Goal: Information Seeking & Learning: Check status

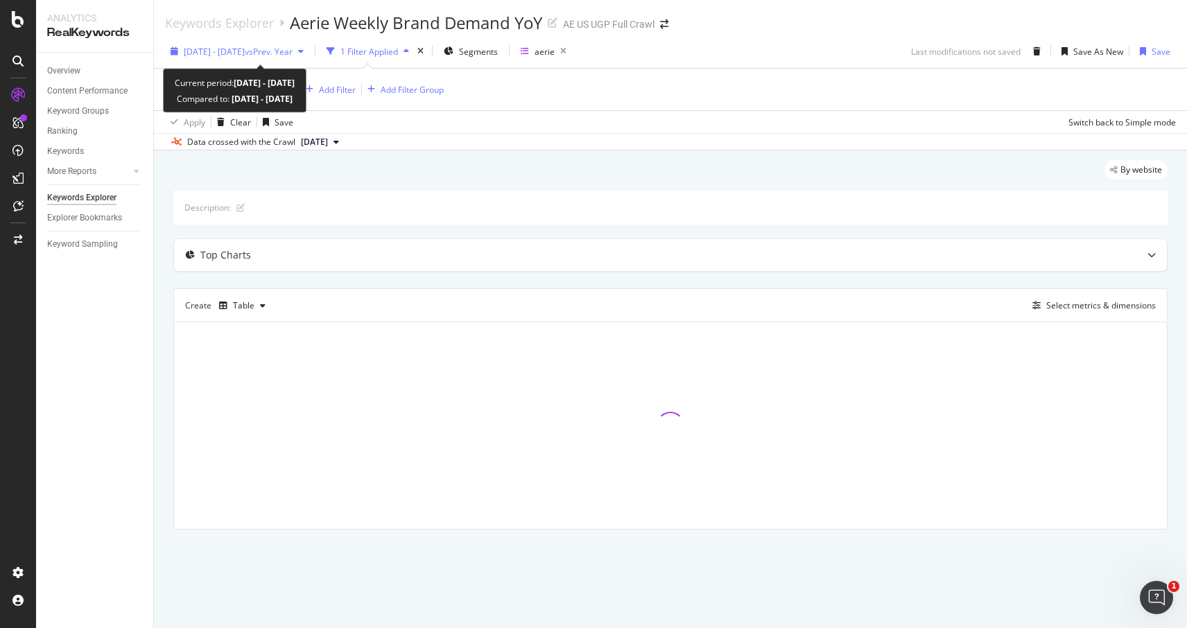
click at [300, 58] on div "[DATE] - [DATE] vs Prev. Year" at bounding box center [237, 51] width 144 height 21
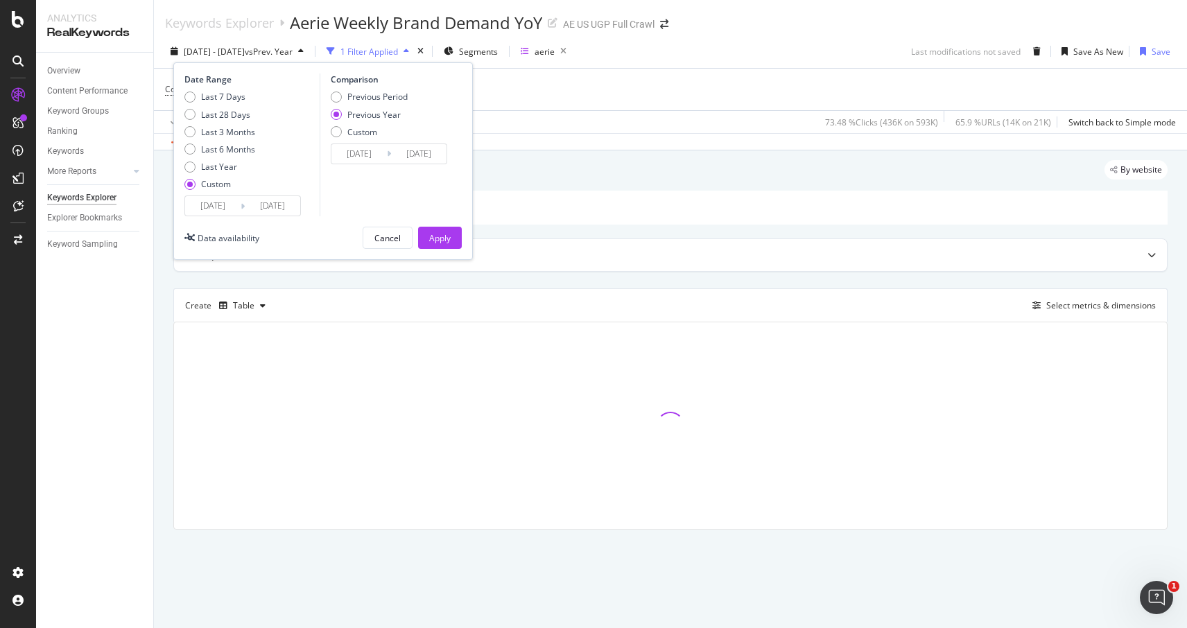
click at [219, 207] on input "[DATE]" at bounding box center [212, 205] width 55 height 19
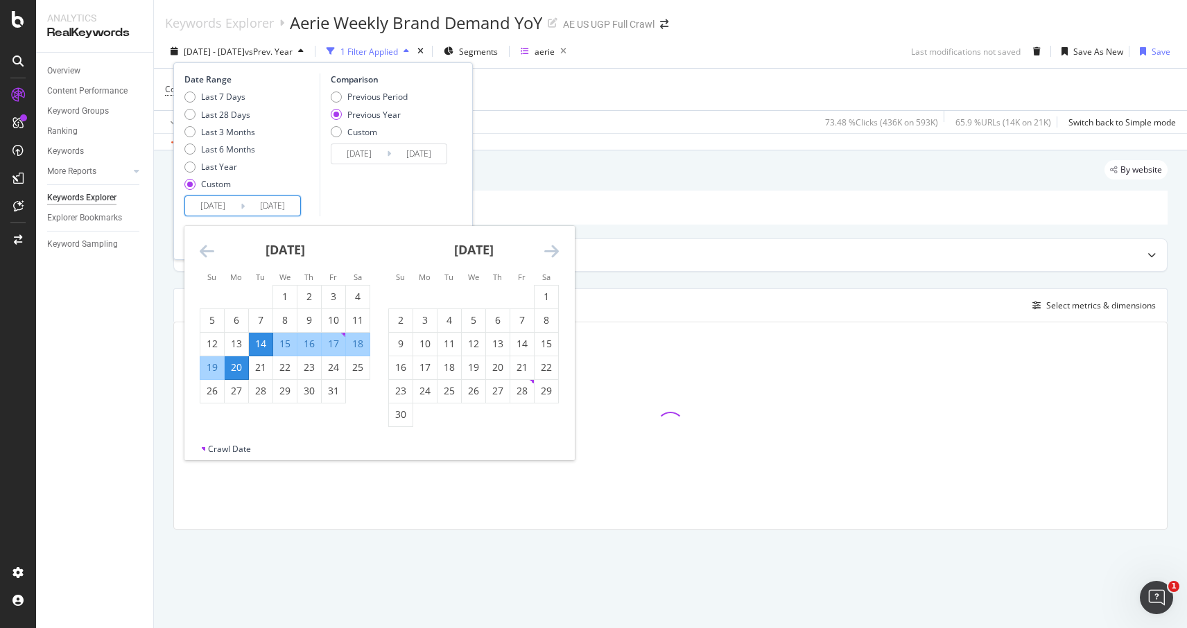
click at [556, 248] on icon "Move forward to switch to the next month." at bounding box center [551, 251] width 15 height 17
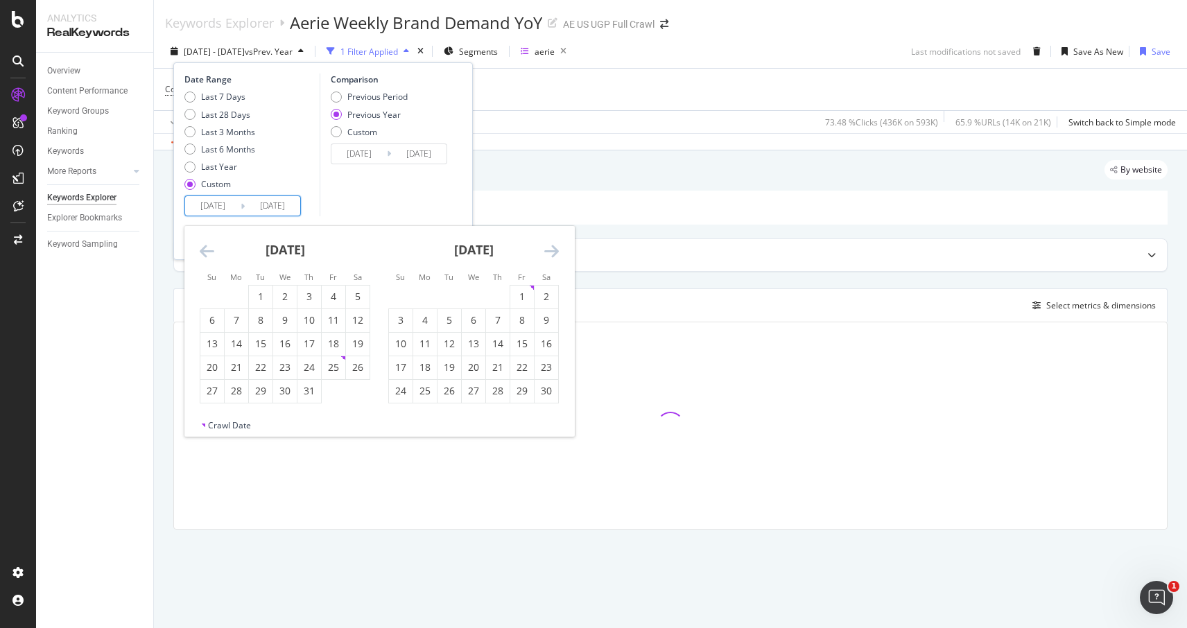
click at [556, 248] on icon "Move forward to switch to the next month." at bounding box center [551, 251] width 15 height 17
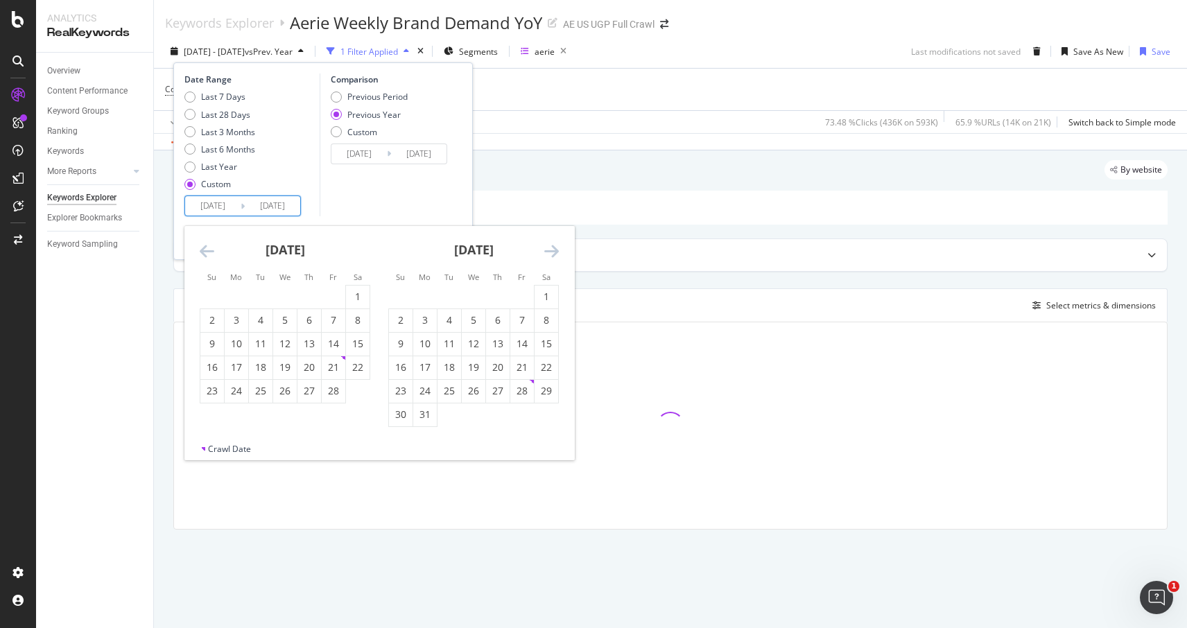
click at [556, 248] on icon "Move forward to switch to the next month." at bounding box center [551, 251] width 15 height 17
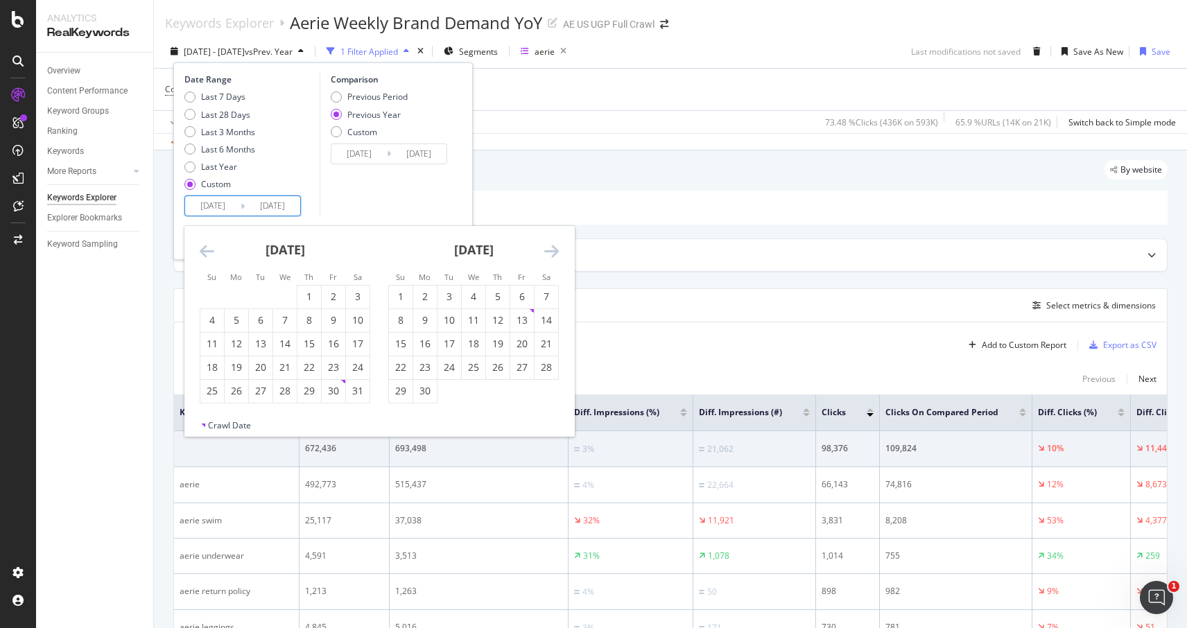
click at [556, 248] on icon "Move forward to switch to the next month." at bounding box center [551, 251] width 15 height 17
click at [472, 350] on div "17" at bounding box center [474, 344] width 24 height 14
type input "[DATE]"
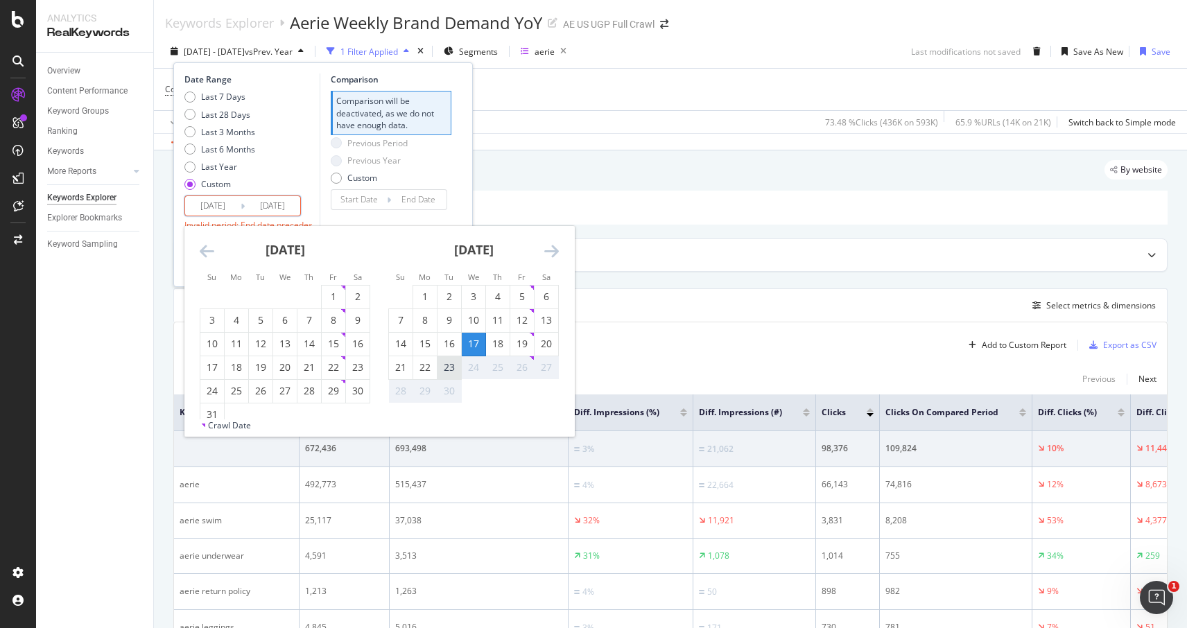
click at [447, 366] on div "23" at bounding box center [450, 368] width 24 height 14
type input "[DATE]"
type input "2025/09/10"
type input "[DATE]"
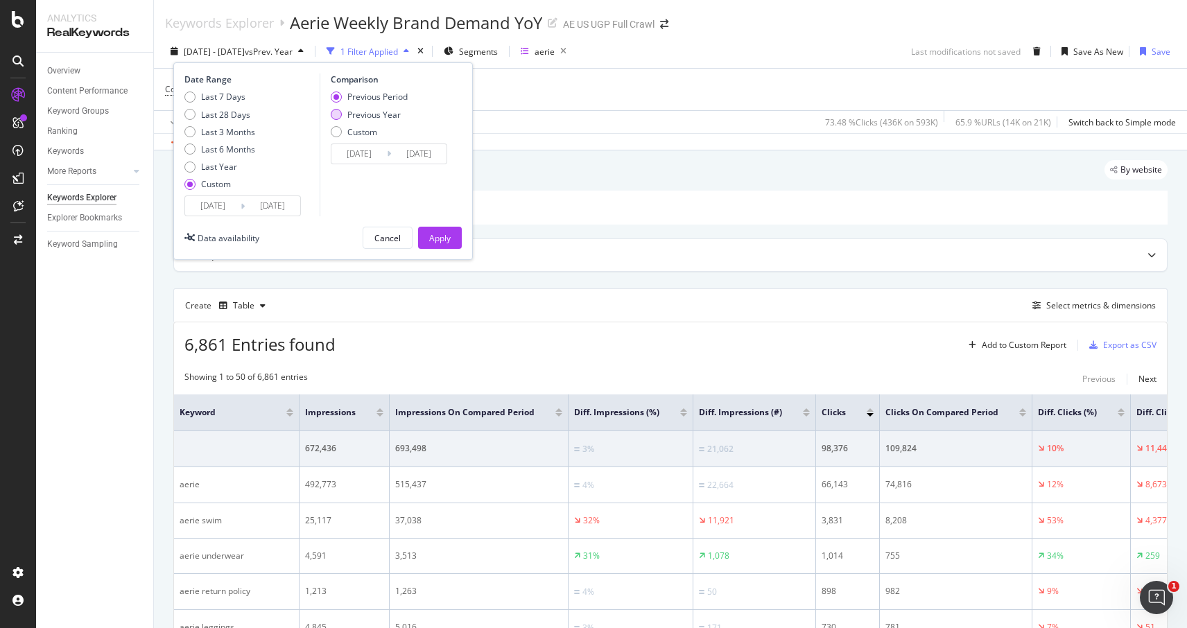
click at [389, 115] on div "Previous Year" at bounding box center [373, 115] width 53 height 12
type input "[DATE]"
click at [444, 243] on div "Apply" at bounding box center [440, 237] width 22 height 21
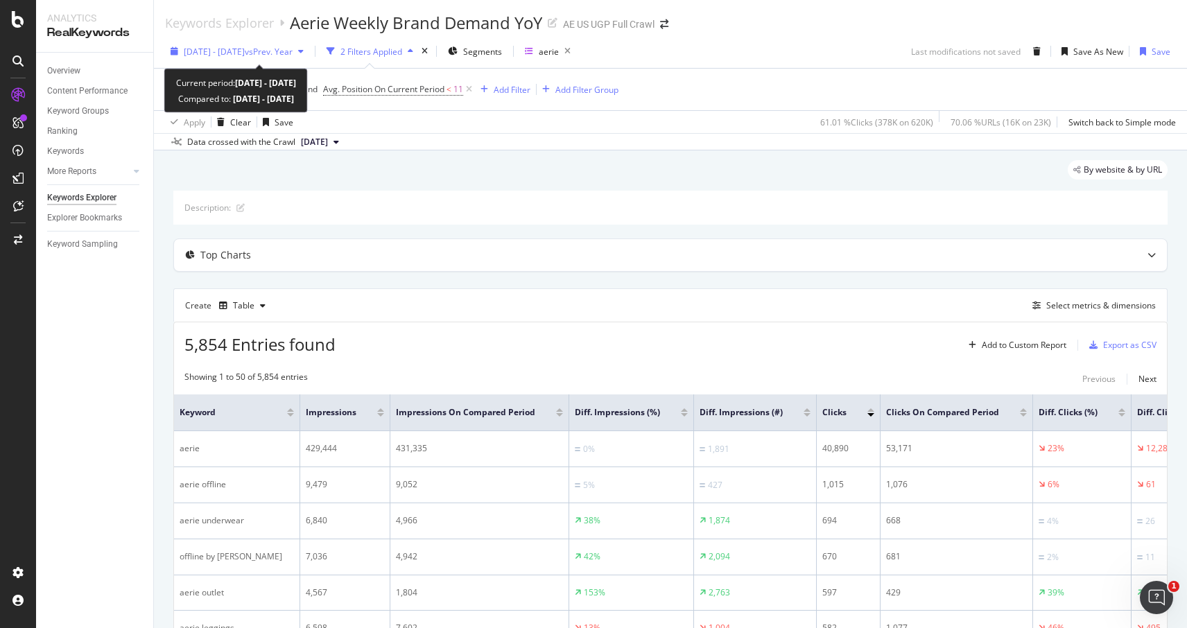
click at [293, 52] on span "vs Prev. Year" at bounding box center [269, 52] width 48 height 12
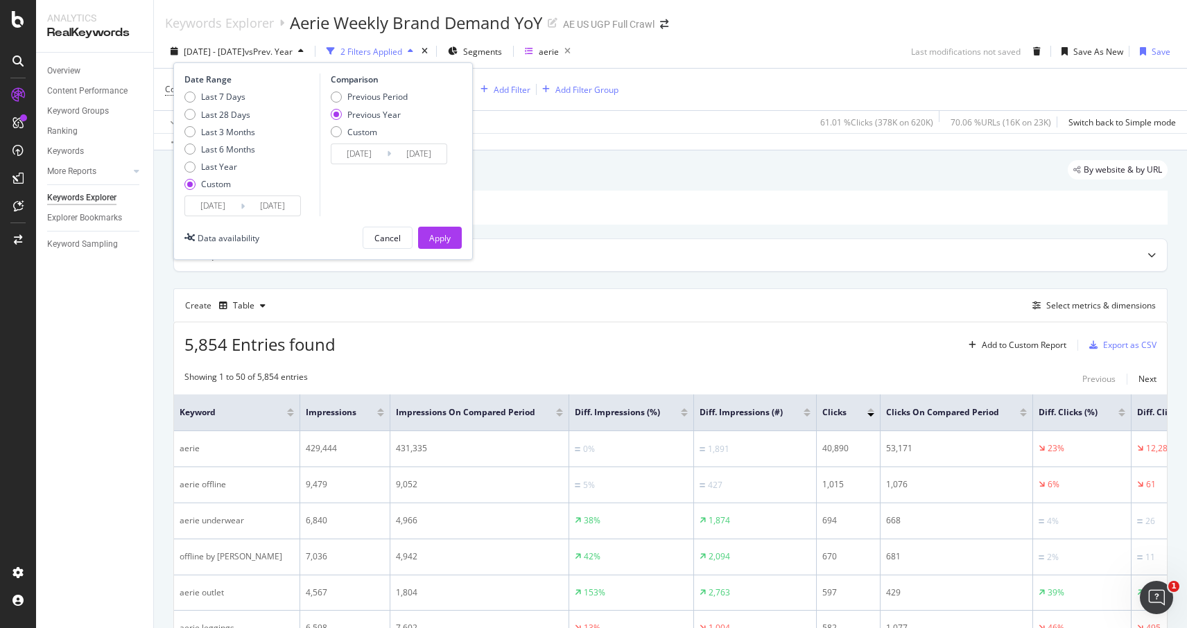
click at [214, 203] on input "[DATE]" at bounding box center [212, 205] width 55 height 19
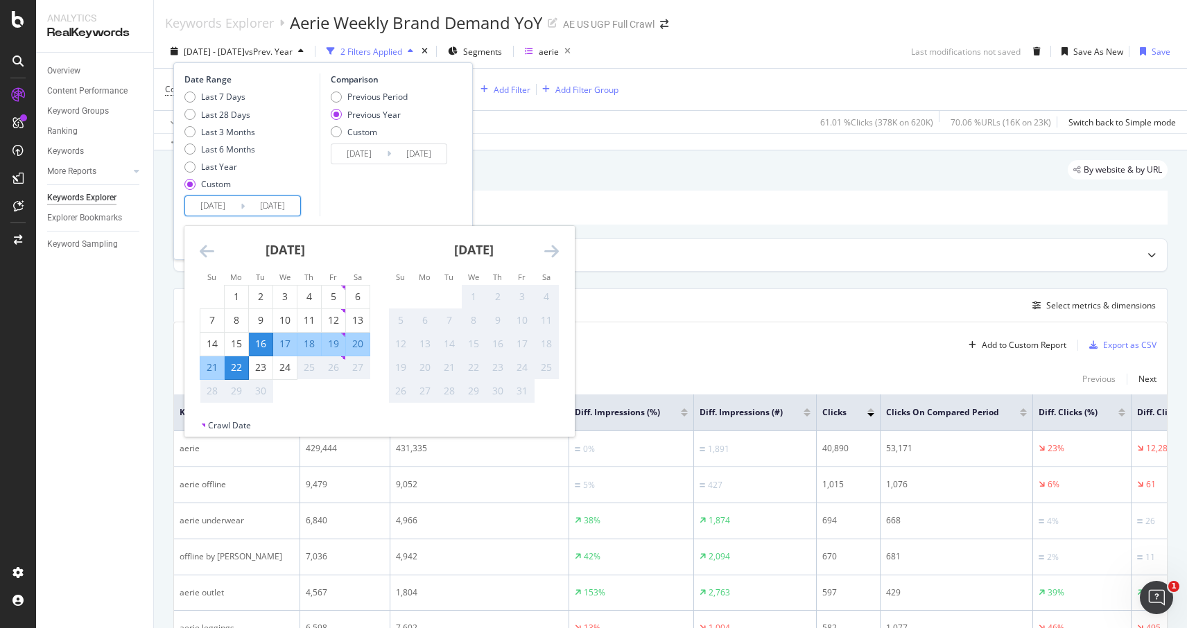
click at [287, 345] on div "17" at bounding box center [285, 344] width 24 height 14
type input "[DATE]"
click at [259, 370] on div "23" at bounding box center [261, 368] width 24 height 14
type input "[DATE]"
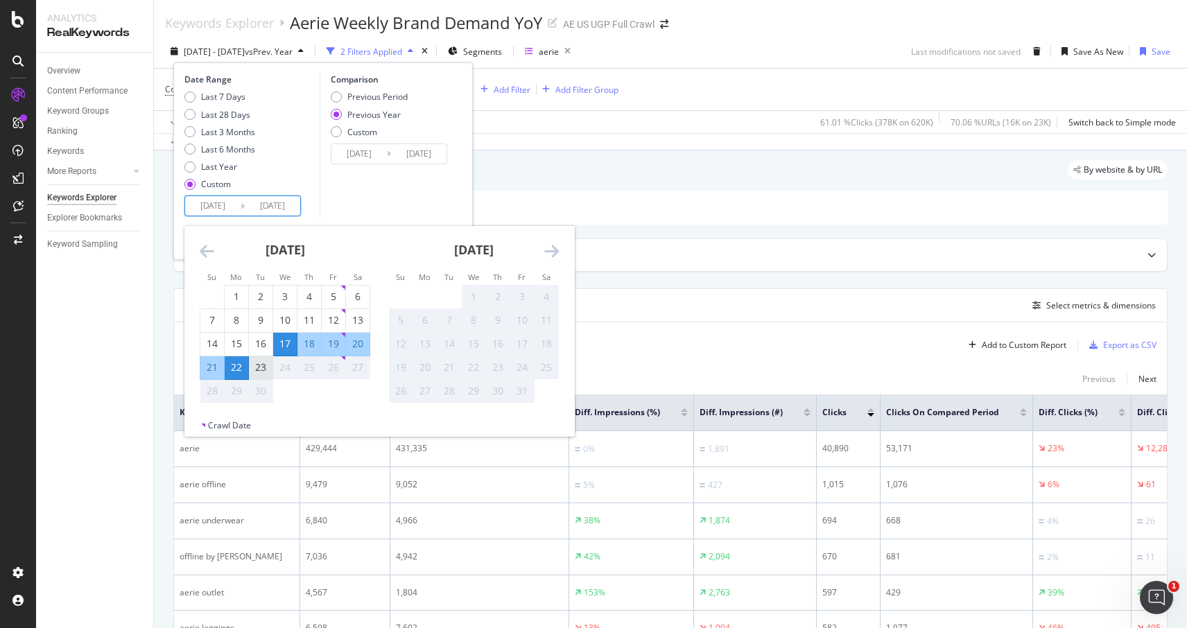
type input "[DATE]"
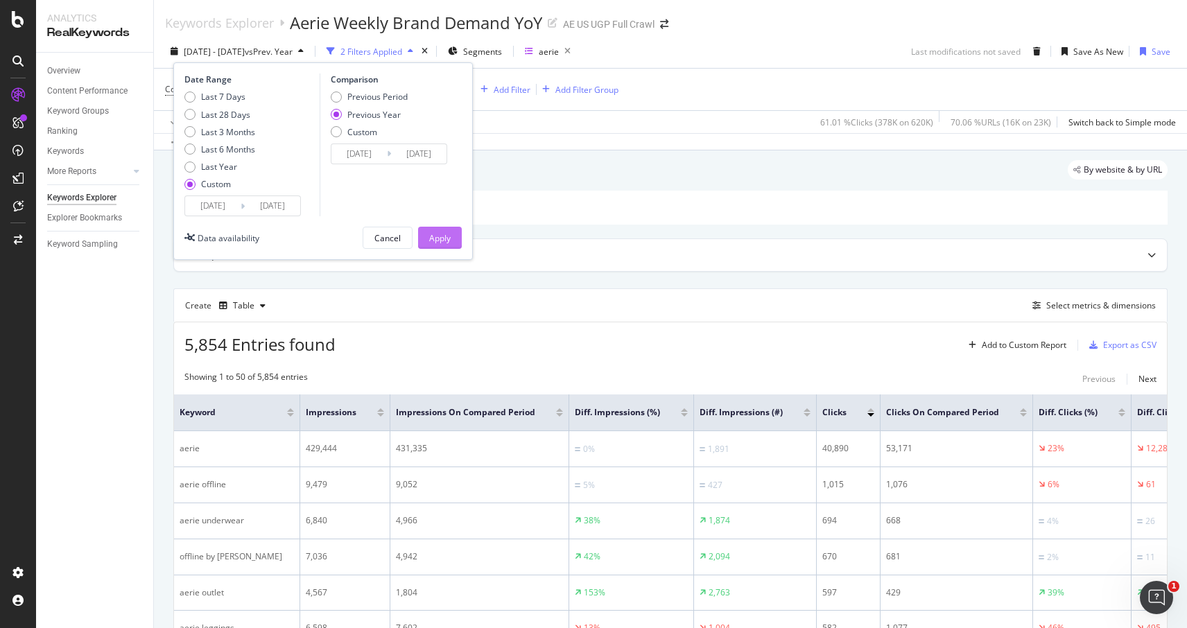
click at [455, 232] on button "Apply" at bounding box center [440, 238] width 44 height 22
